Goal: Task Accomplishment & Management: Complete application form

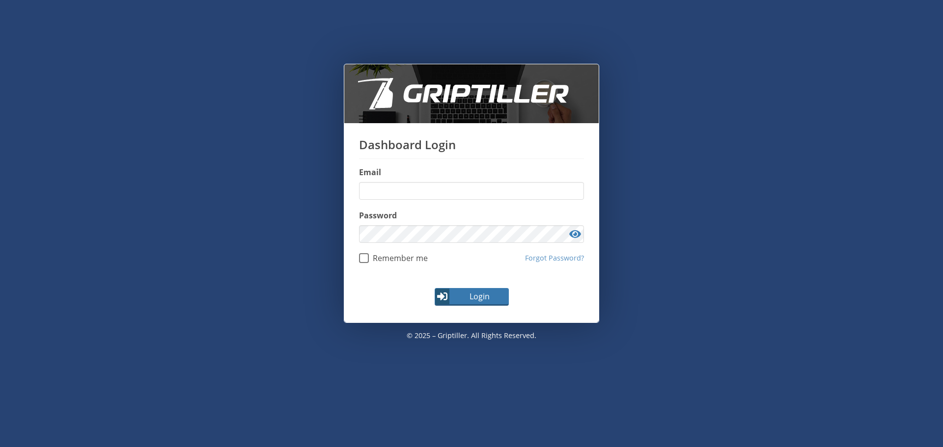
type input "**********"
click at [466, 301] on span "Login" at bounding box center [479, 297] width 57 height 12
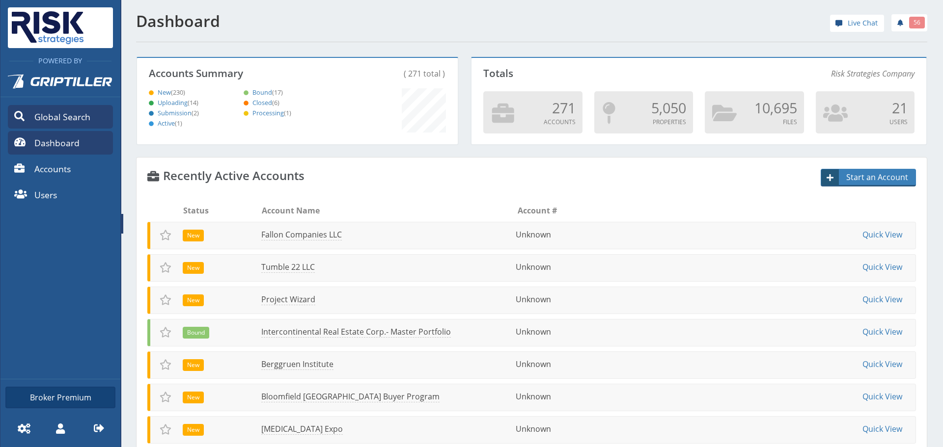
click at [76, 113] on span "Global Search" at bounding box center [62, 116] width 56 height 13
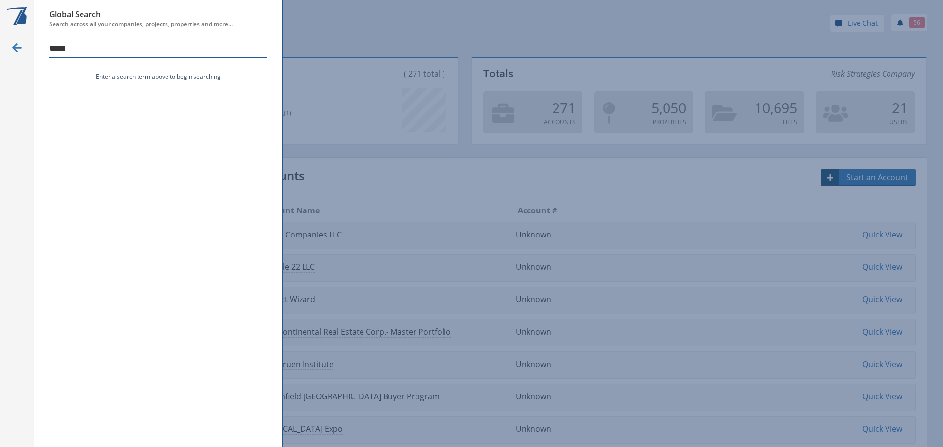
type input "*****"
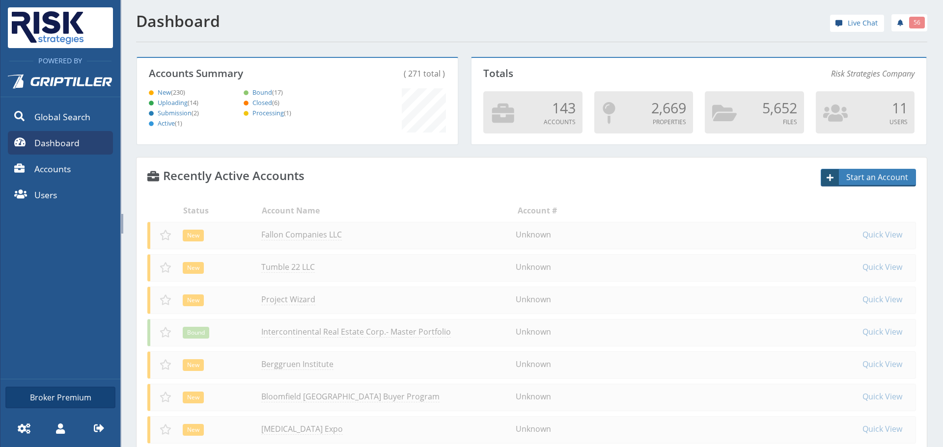
scroll to position [86, 318]
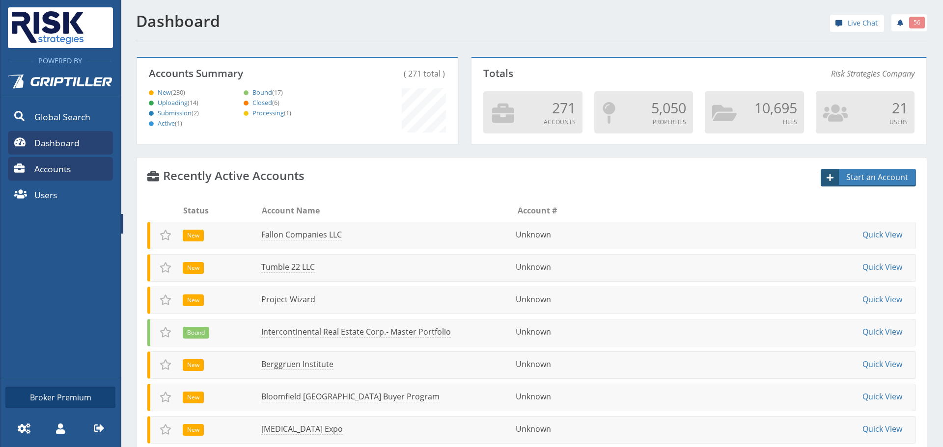
click at [67, 160] on link "Accounts" at bounding box center [60, 169] width 105 height 24
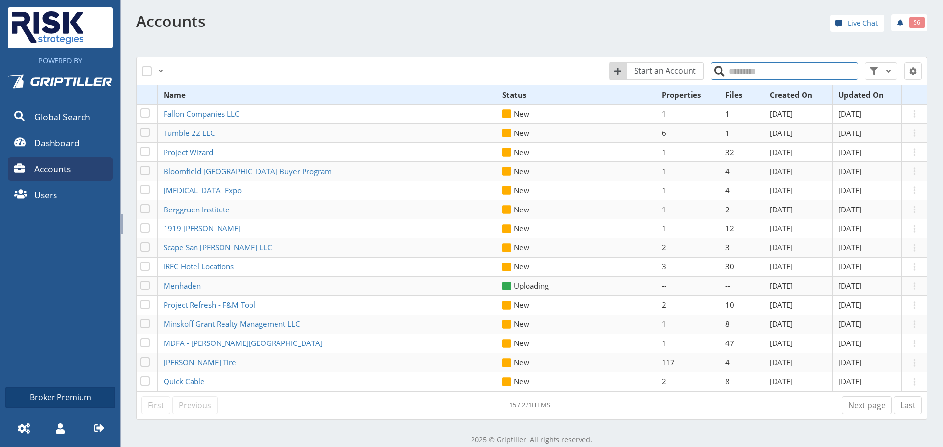
click at [733, 77] on input "search" at bounding box center [783, 71] width 147 height 18
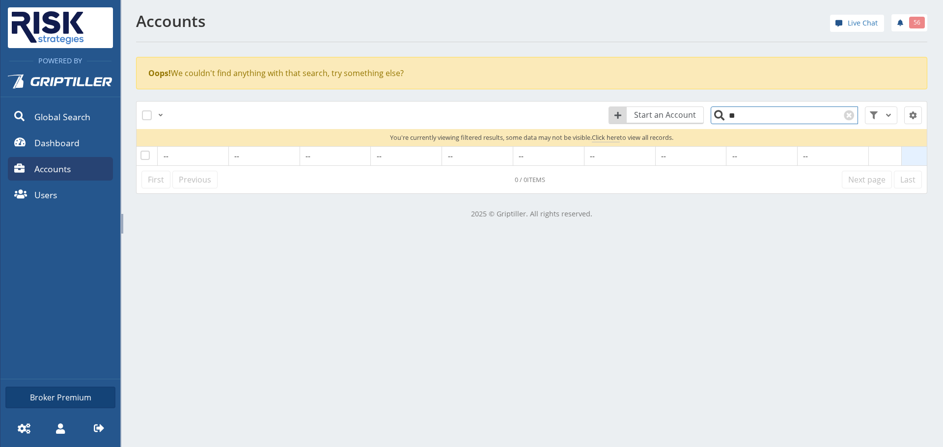
type input "*"
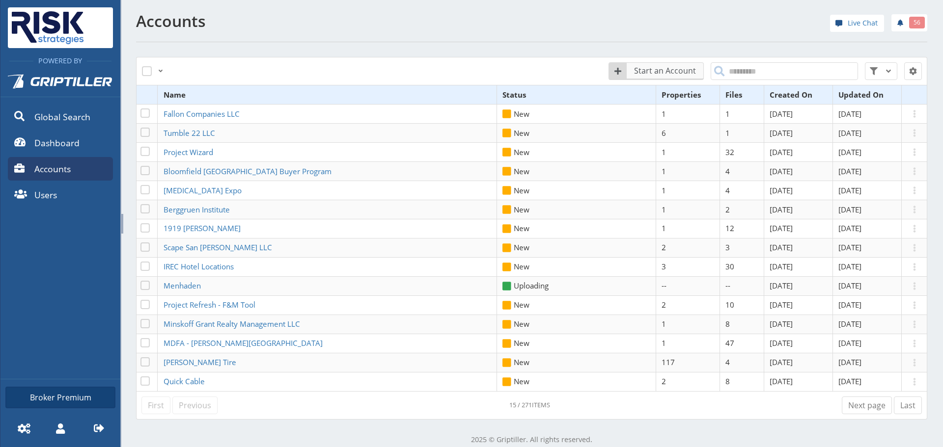
click at [671, 71] on span "Start an Account" at bounding box center [665, 71] width 75 height 12
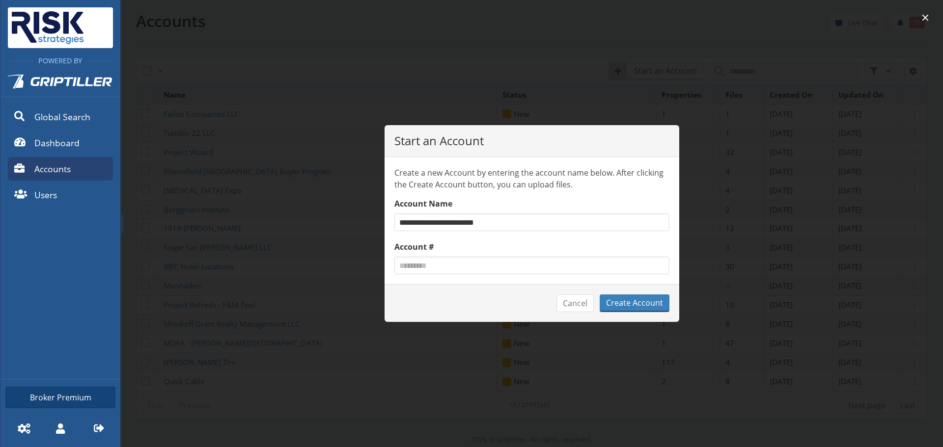
type input "**********"
click at [599, 295] on button "Create Account" at bounding box center [634, 304] width 70 height 18
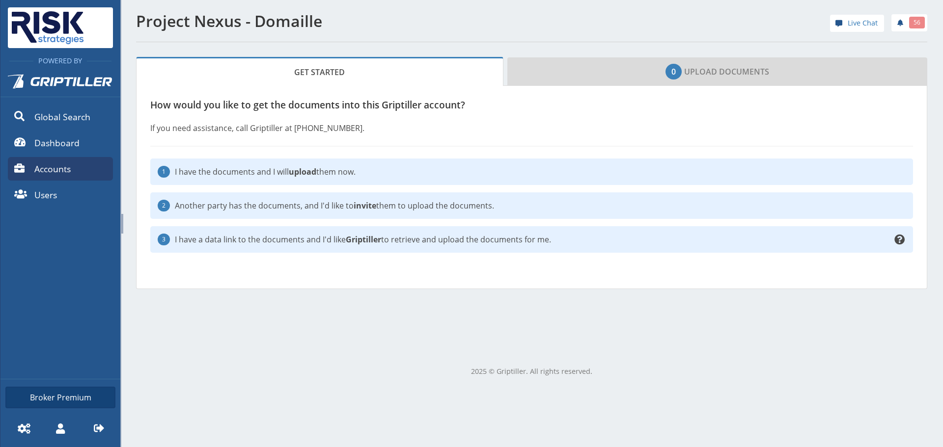
click at [489, 175] on p "I have the documents and I will upload them now." at bounding box center [540, 172] width 731 height 12
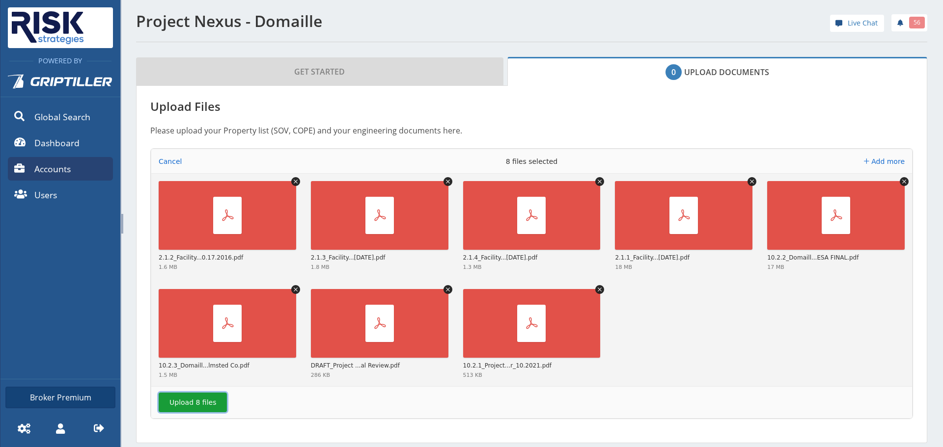
click at [190, 408] on button "Upload 8 files" at bounding box center [193, 403] width 68 height 20
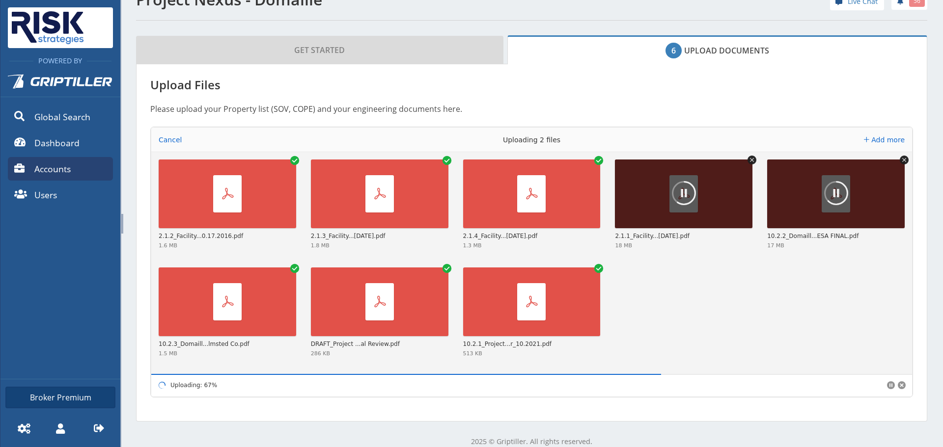
scroll to position [34, 0]
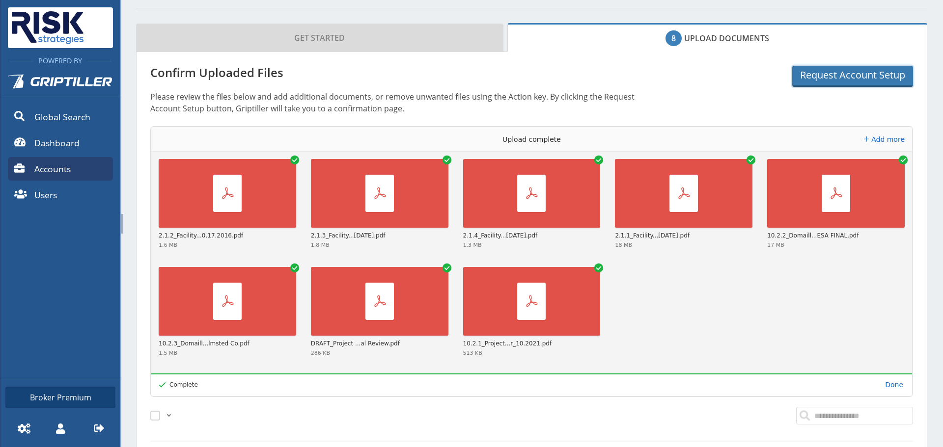
click at [833, 70] on button "Request Account Setup" at bounding box center [852, 76] width 121 height 21
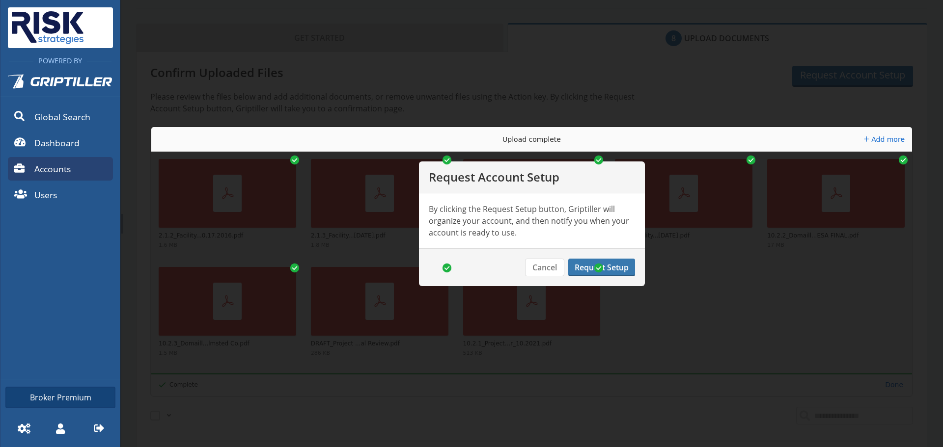
click at [580, 272] on button "Request Setup" at bounding box center [601, 268] width 67 height 18
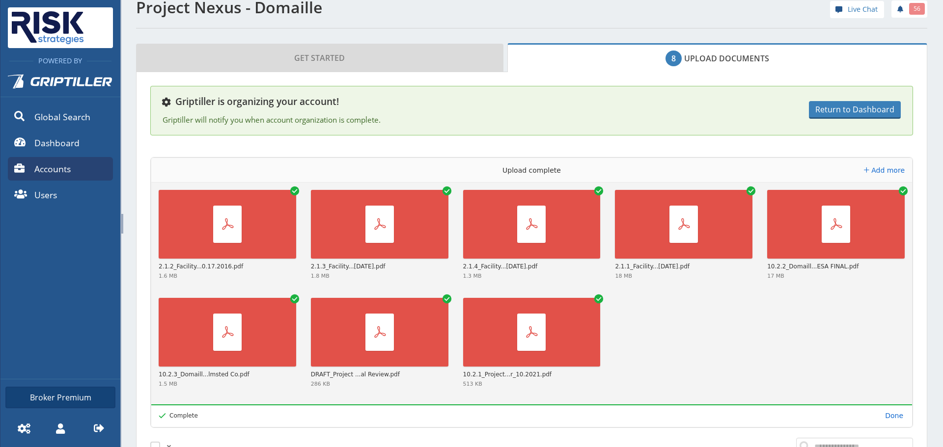
scroll to position [63, 0]
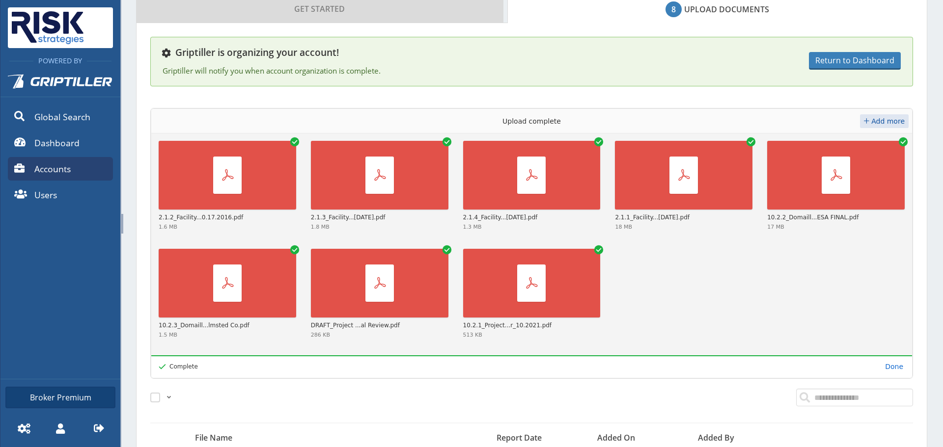
click at [873, 115] on button "Add more" at bounding box center [884, 121] width 49 height 14
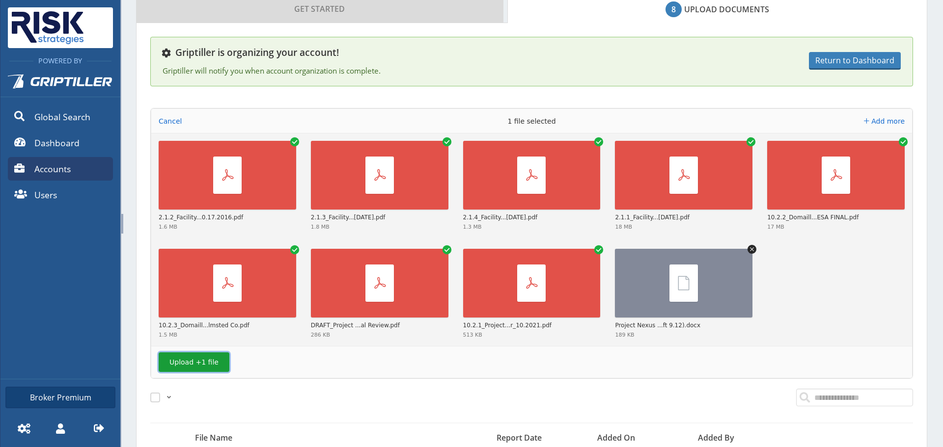
click at [213, 362] on button "Upload +1 file" at bounding box center [194, 363] width 71 height 20
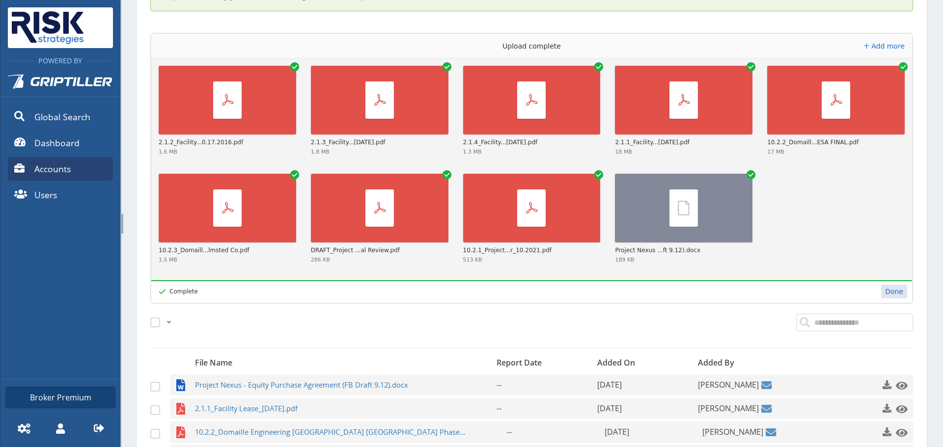
scroll to position [0, 0]
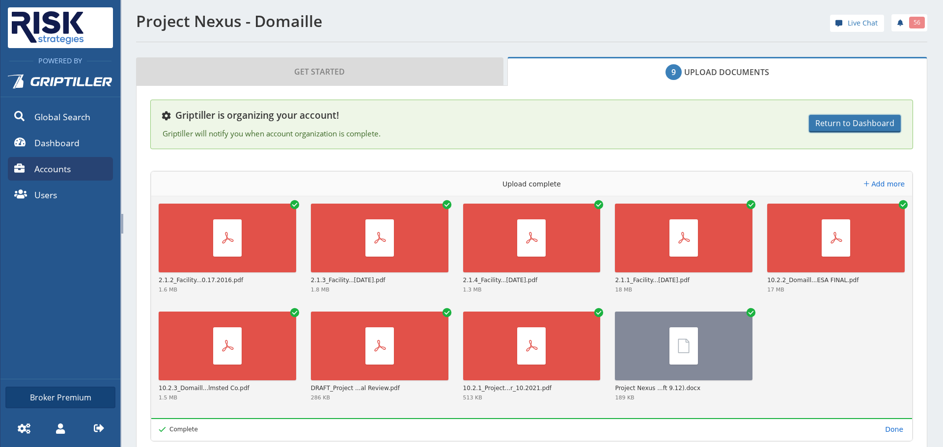
click at [861, 127] on span "Return to Dashboard" at bounding box center [854, 123] width 79 height 12
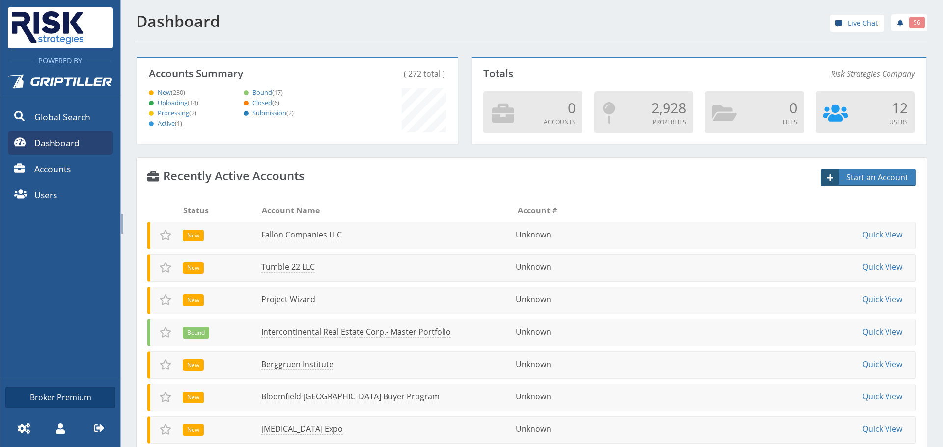
scroll to position [86, 318]
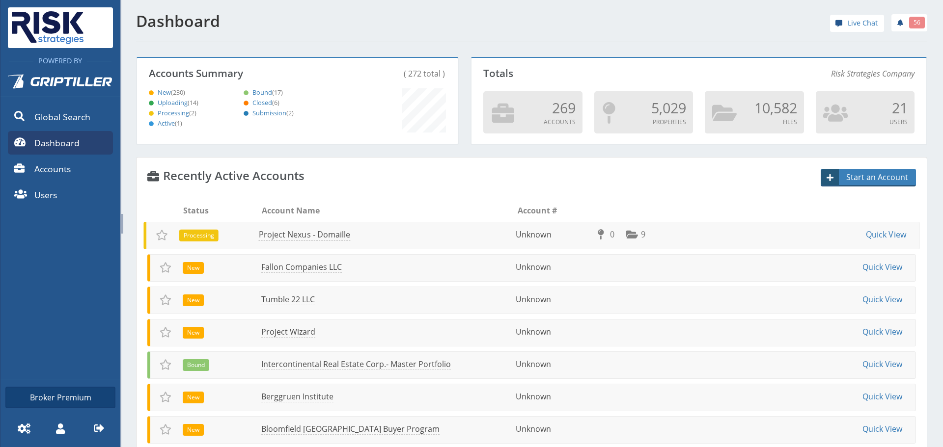
click at [305, 233] on link "Project Nexus - Domaille" at bounding box center [305, 234] width 92 height 11
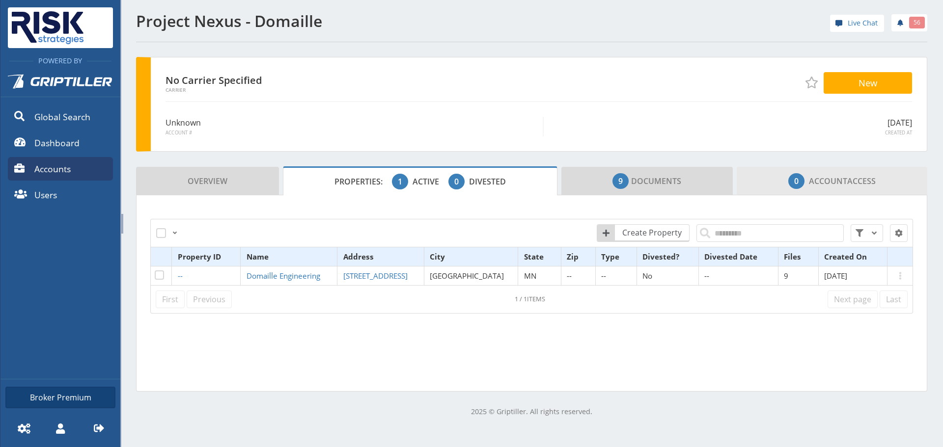
click at [879, 192] on link "0 Account Access" at bounding box center [831, 181] width 191 height 28
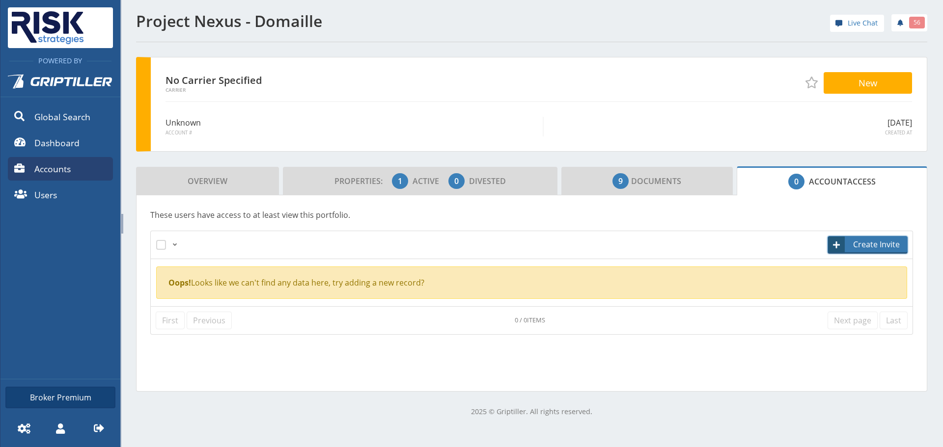
click at [857, 236] on link "Create Invite" at bounding box center [867, 245] width 80 height 18
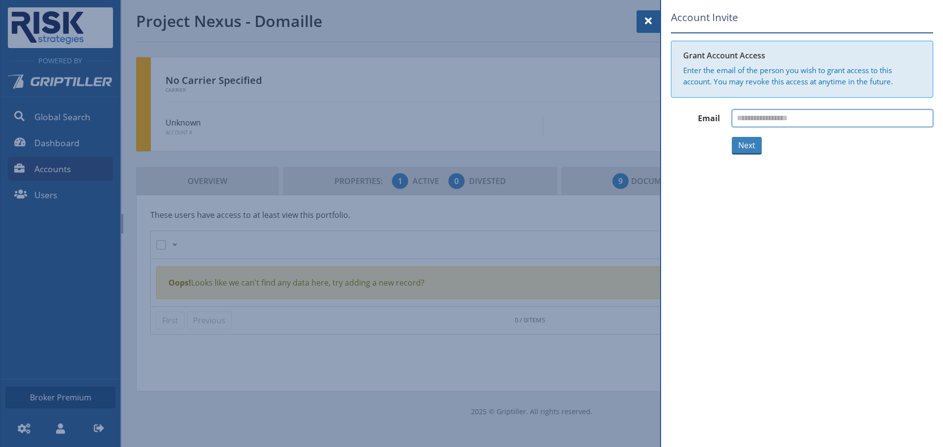
click at [771, 119] on input "email" at bounding box center [832, 118] width 201 height 18
paste input "**********"
drag, startPoint x: 788, startPoint y: 118, endPoint x: 685, endPoint y: 125, distance: 102.8
click at [686, 124] on div "**********" at bounding box center [802, 118] width 262 height 18
click at [889, 119] on input "**********" at bounding box center [832, 118] width 201 height 18
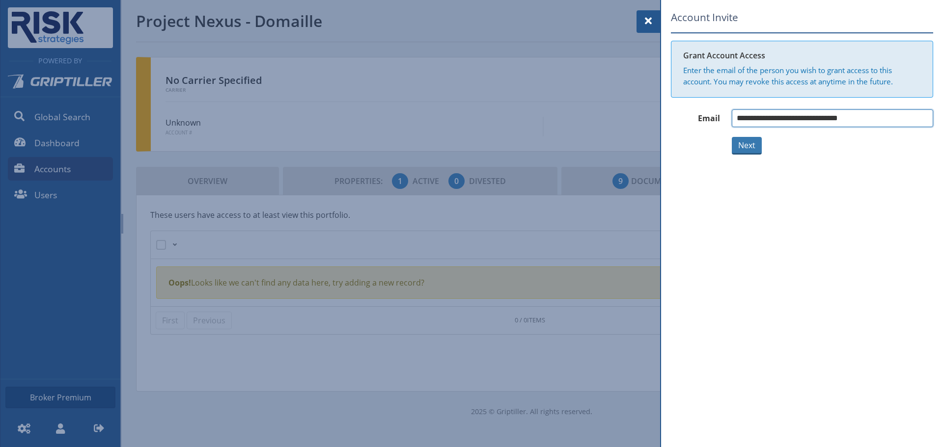
type input "**********"
click at [747, 145] on button "Next" at bounding box center [747, 146] width 30 height 18
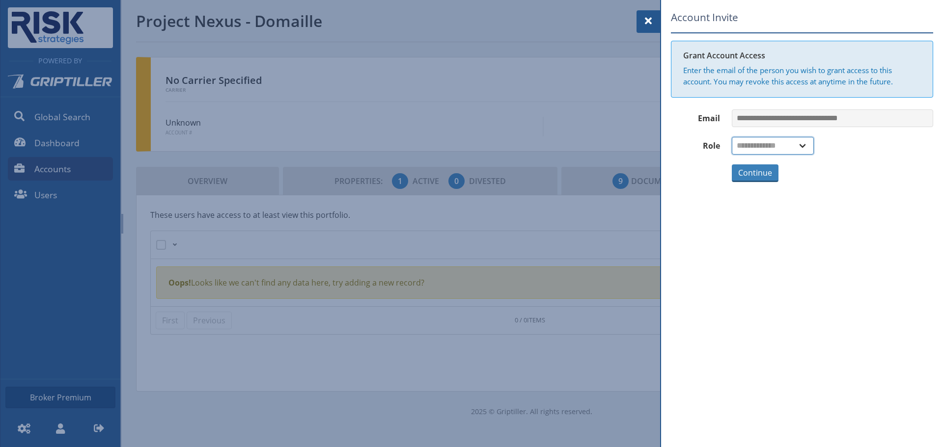
click at [755, 150] on select "**********" at bounding box center [773, 146] width 82 height 18
select select "*"
click at [732, 137] on select "**********" at bounding box center [773, 146] width 82 height 18
click at [764, 168] on button "Continue" at bounding box center [755, 173] width 47 height 18
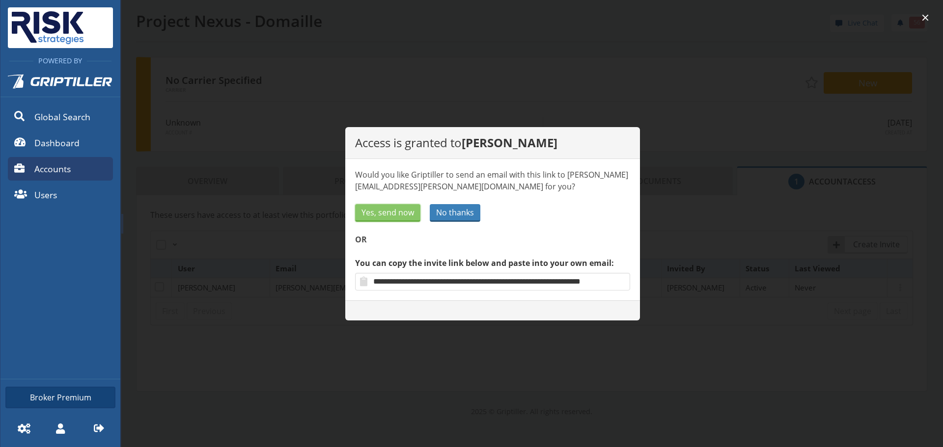
click at [376, 218] on span "Yes, send now" at bounding box center [387, 213] width 53 height 12
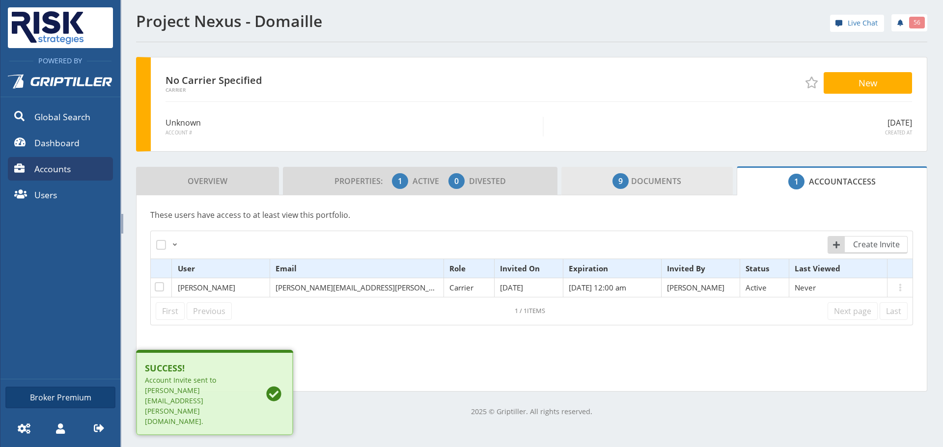
click at [661, 173] on span "9 Documents" at bounding box center [646, 181] width 69 height 20
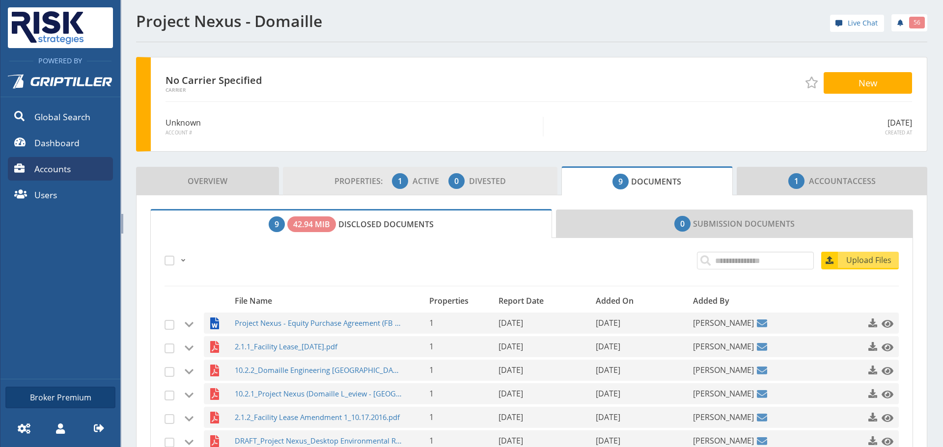
click at [435, 183] on span "Active" at bounding box center [429, 181] width 34 height 11
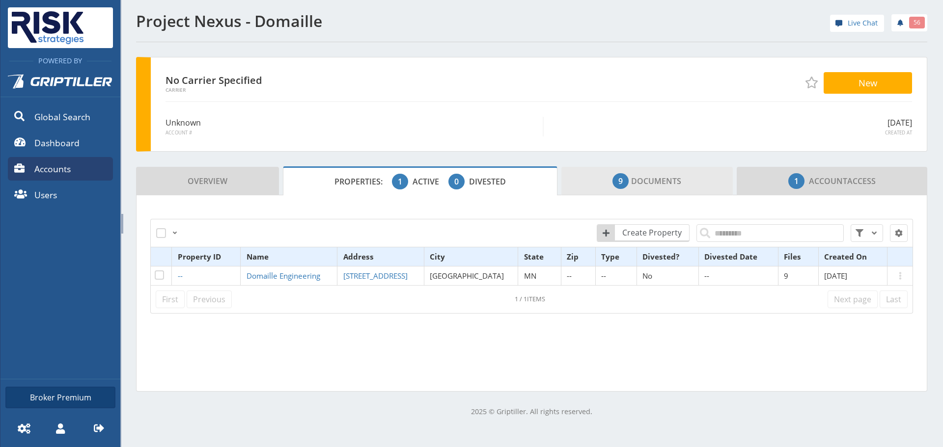
click at [662, 176] on span "9 Documents" at bounding box center [646, 181] width 69 height 20
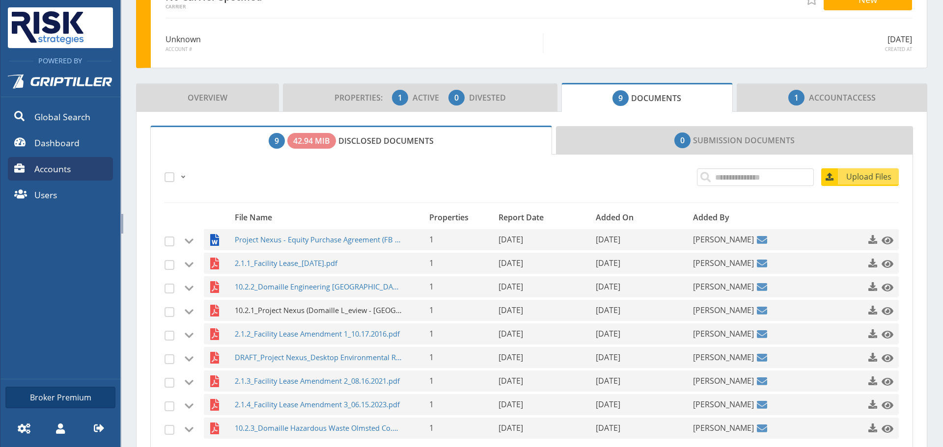
scroll to position [98, 0]
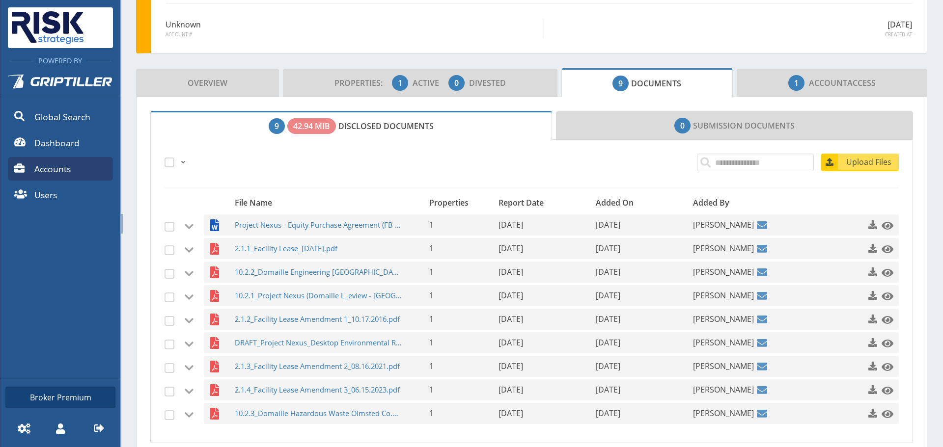
click at [388, 166] on div "All Just this page None" at bounding box center [306, 162] width 289 height 17
click at [866, 91] on span "1 Account Access" at bounding box center [831, 83] width 87 height 20
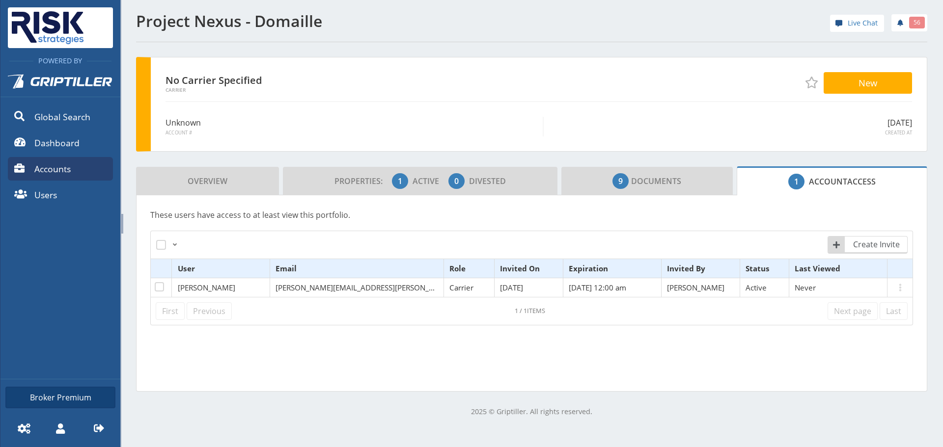
scroll to position [0, 0]
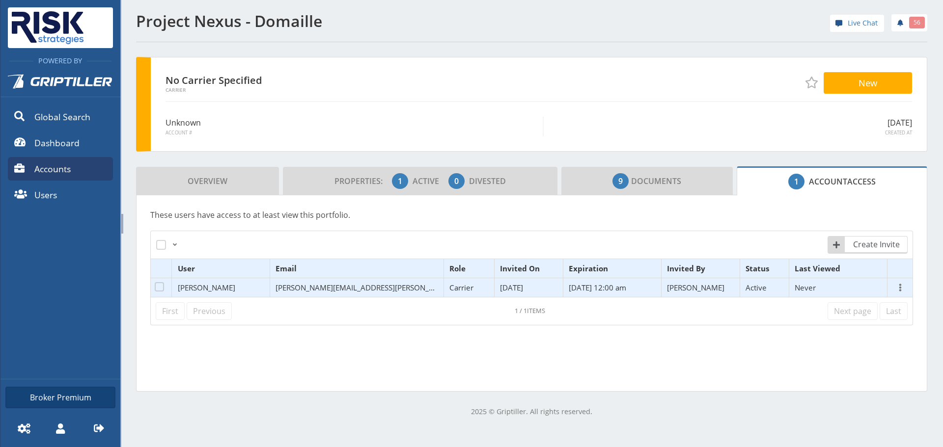
click at [894, 289] on span at bounding box center [900, 288] width 12 height 12
click at [821, 327] on link "Show Invitation Link" at bounding box center [831, 327] width 120 height 16
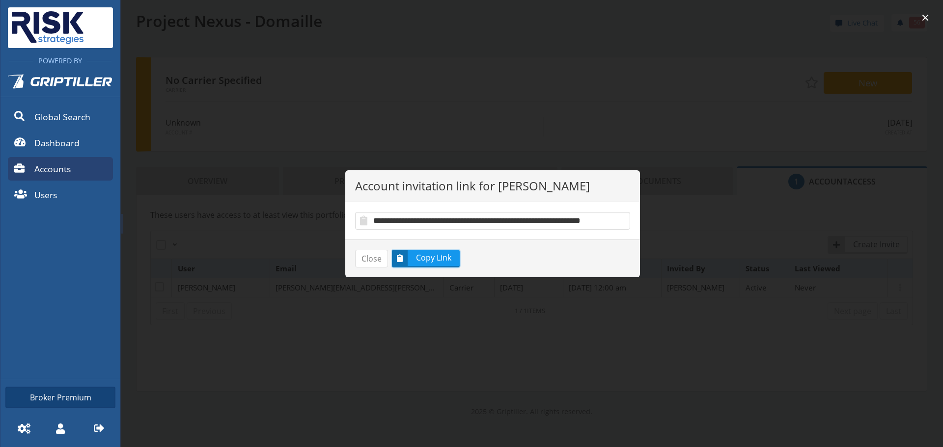
click at [435, 259] on span "Copy Link" at bounding box center [434, 258] width 50 height 12
click at [375, 256] on button "Close" at bounding box center [371, 259] width 33 height 18
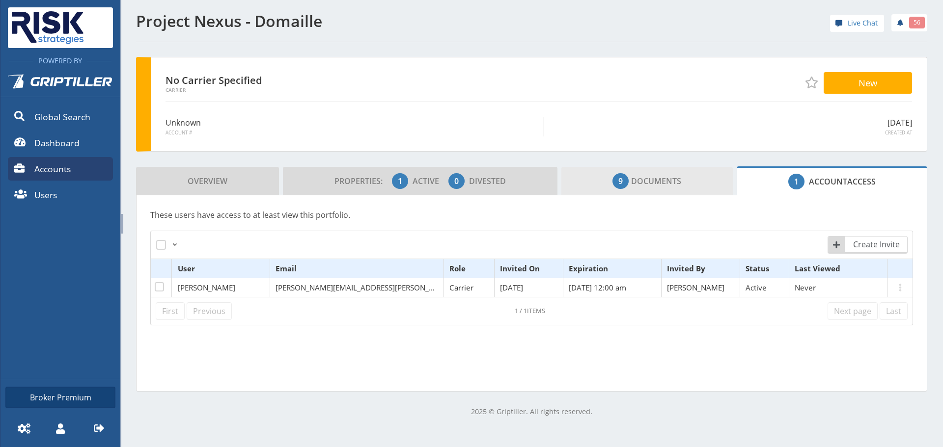
click at [646, 186] on span "9 Documents" at bounding box center [646, 181] width 69 height 20
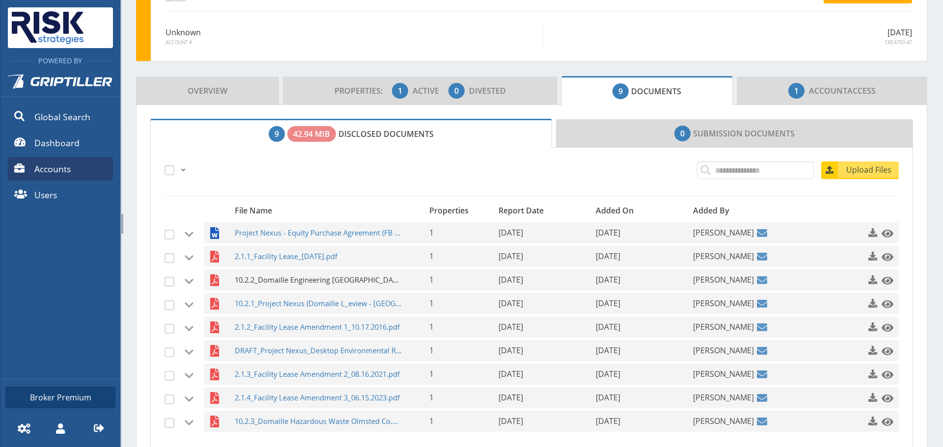
scroll to position [98, 0]
